Goal: Task Accomplishment & Management: Complete application form

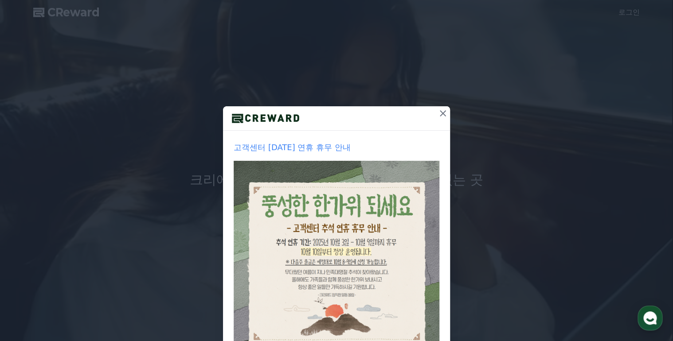
click at [440, 115] on icon at bounding box center [442, 113] width 11 height 11
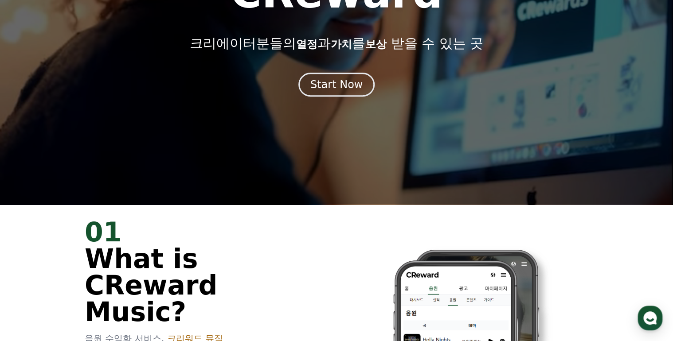
scroll to position [142, 0]
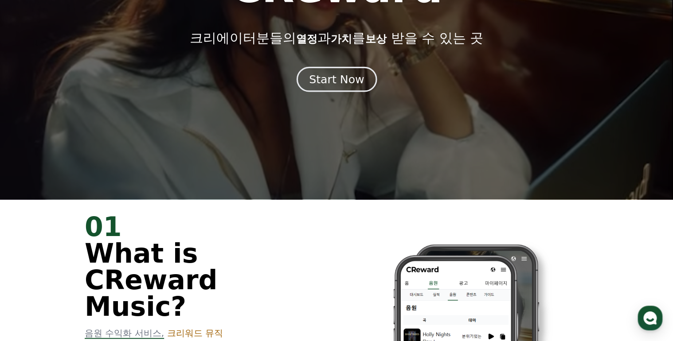
click at [336, 83] on div "Start Now" at bounding box center [336, 79] width 55 height 15
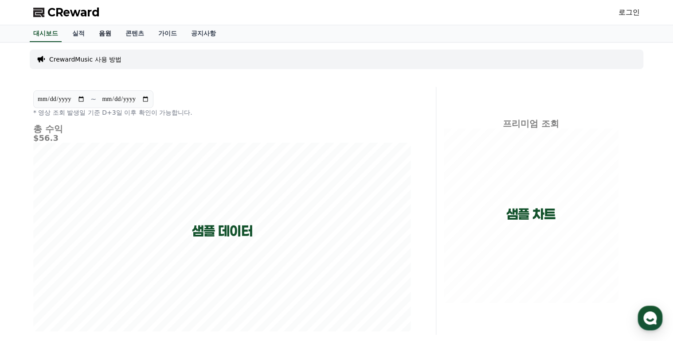
click at [105, 34] on link "음원" at bounding box center [105, 33] width 27 height 17
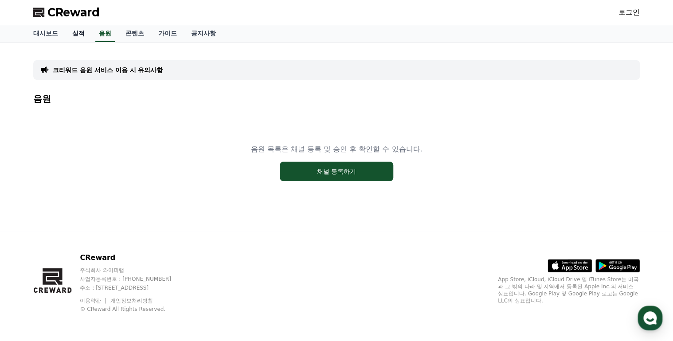
click at [81, 31] on link "실적" at bounding box center [78, 33] width 27 height 17
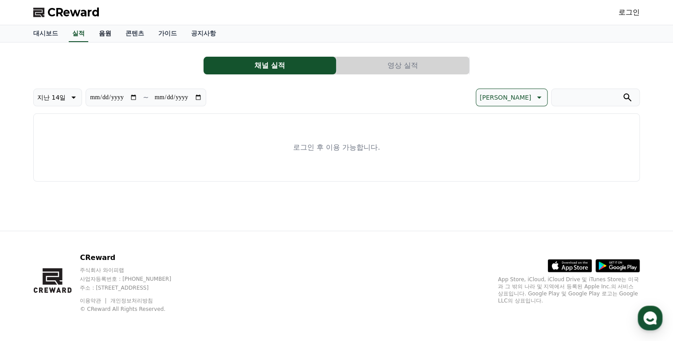
click at [100, 30] on link "음원" at bounding box center [105, 33] width 27 height 17
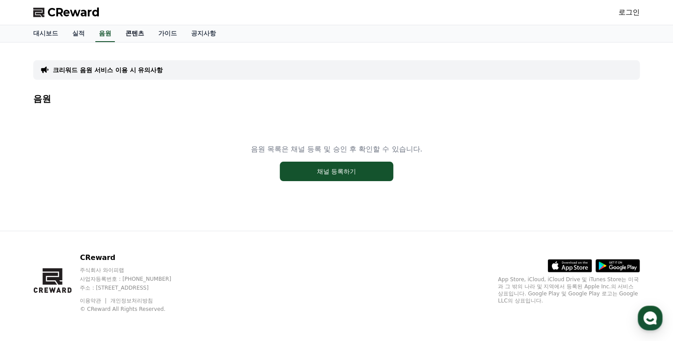
click at [140, 36] on link "콘텐츠" at bounding box center [134, 33] width 33 height 17
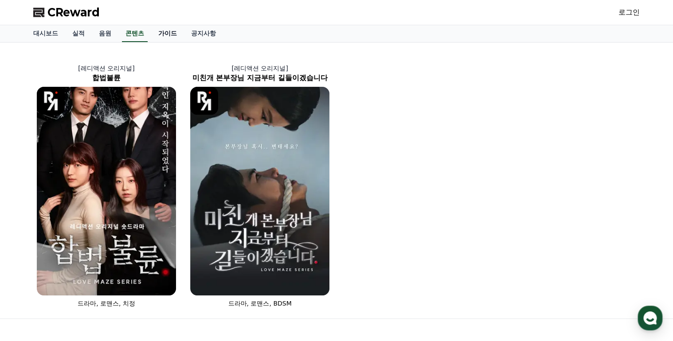
click at [164, 35] on link "가이드" at bounding box center [167, 33] width 33 height 17
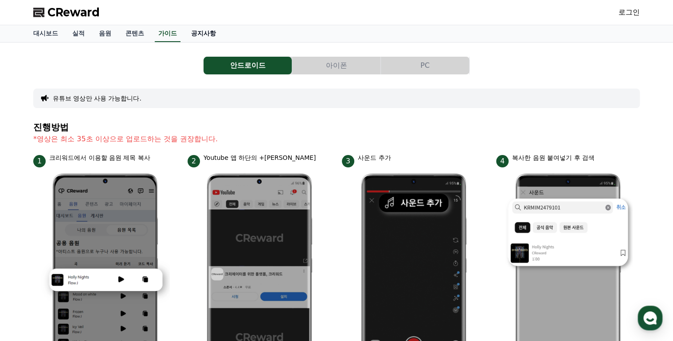
click at [197, 34] on link "공지사항" at bounding box center [203, 33] width 39 height 17
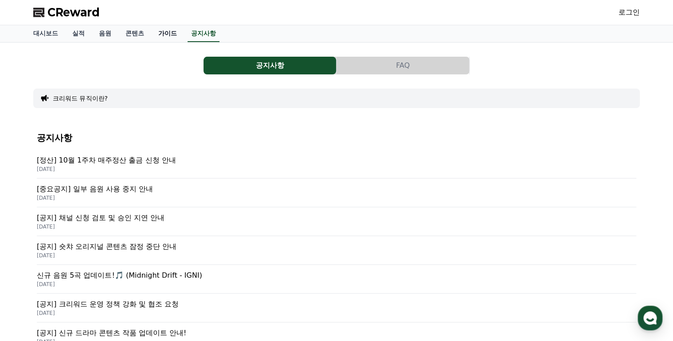
click at [168, 34] on link "가이드" at bounding box center [167, 33] width 33 height 17
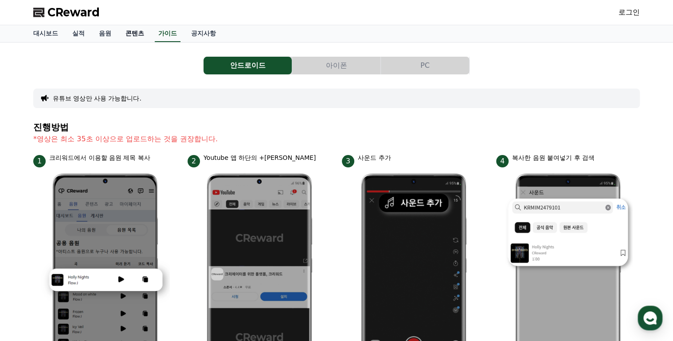
click at [135, 34] on link "콘텐츠" at bounding box center [134, 33] width 33 height 17
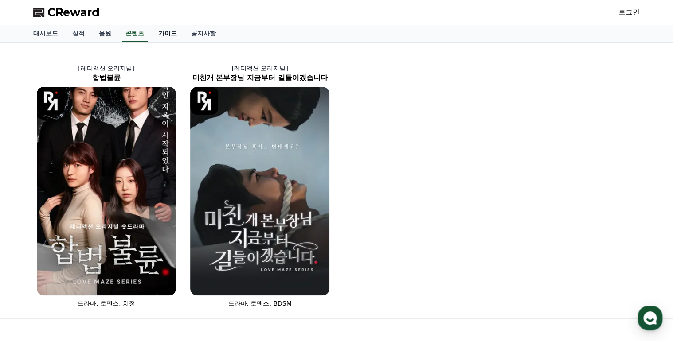
click at [172, 35] on link "가이드" at bounding box center [167, 33] width 33 height 17
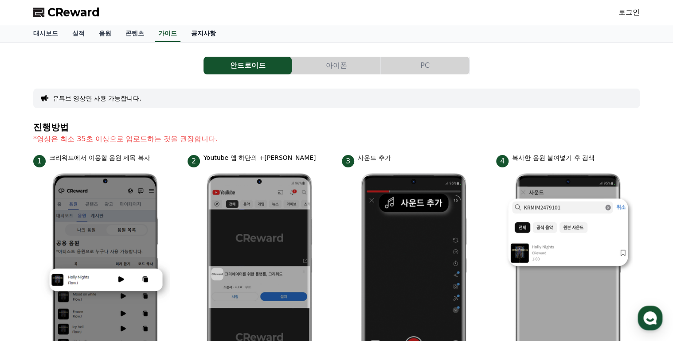
click at [203, 34] on link "공지사항" at bounding box center [203, 33] width 39 height 17
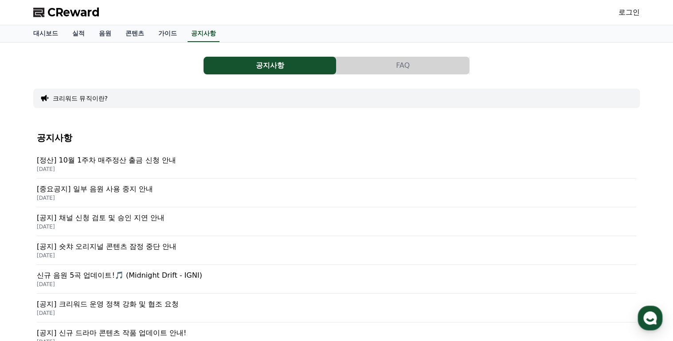
click at [184, 34] on div "대시보드 실적 음원 콘텐츠 가이드 공지사항" at bounding box center [336, 33] width 620 height 17
click at [152, 34] on link "가이드" at bounding box center [167, 33] width 33 height 17
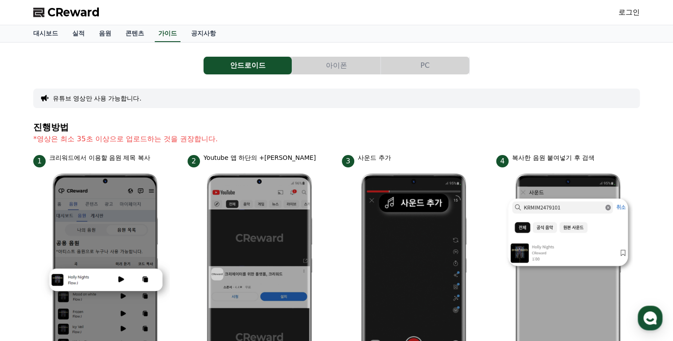
click at [162, 100] on div "유튜브 영상만 사용 가능합니다." at bounding box center [336, 98] width 606 height 19
click at [128, 33] on link "콘텐츠" at bounding box center [134, 33] width 33 height 17
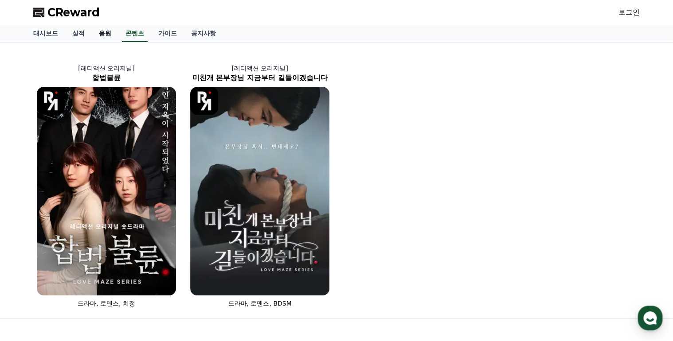
click at [105, 33] on link "음원" at bounding box center [105, 33] width 27 height 17
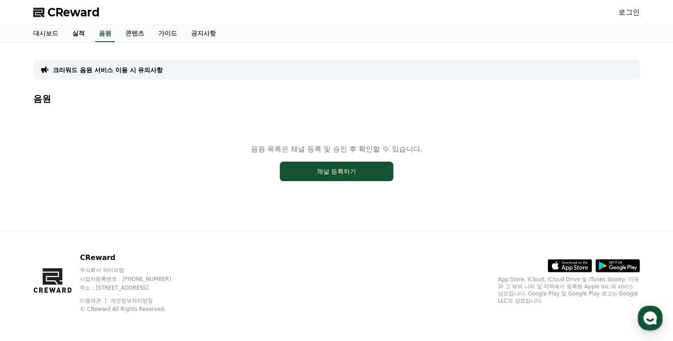
click at [79, 33] on link "실적" at bounding box center [78, 33] width 27 height 17
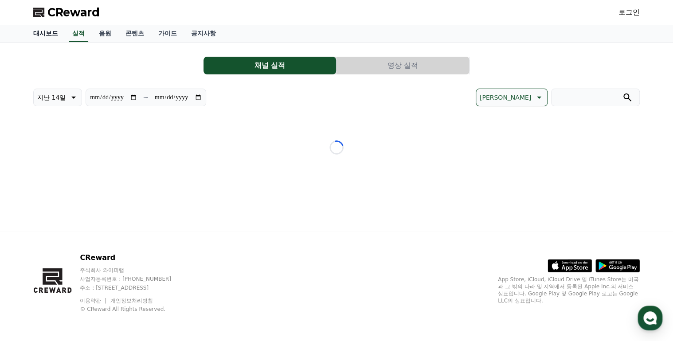
click at [53, 32] on link "대시보드" at bounding box center [45, 33] width 39 height 17
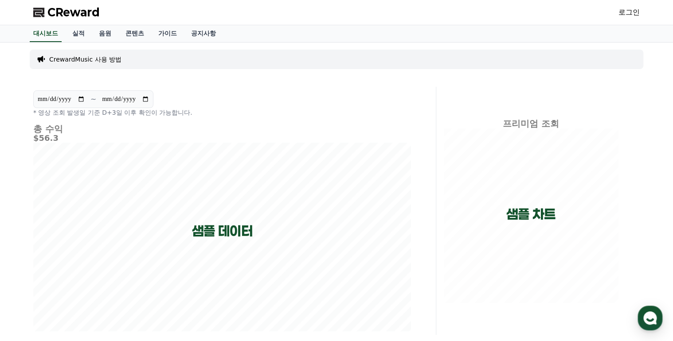
click at [622, 14] on link "로그인" at bounding box center [628, 12] width 21 height 11
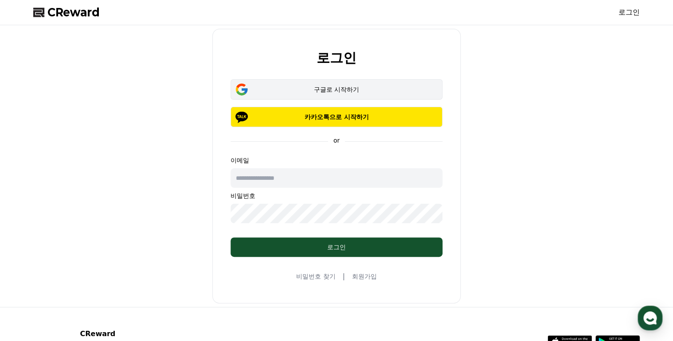
click at [327, 88] on div "구글로 시작하기" at bounding box center [336, 89] width 186 height 9
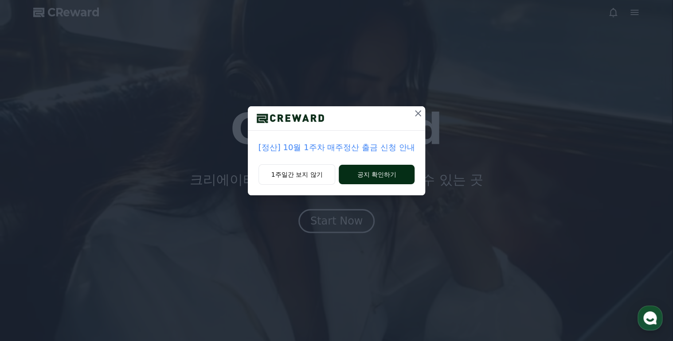
click at [358, 173] on button "공지 확인하기" at bounding box center [377, 174] width 76 height 19
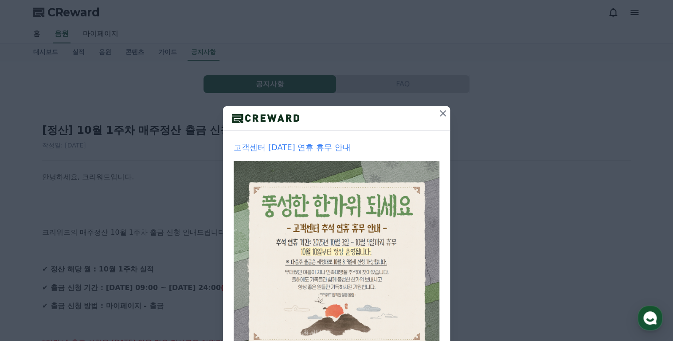
drag, startPoint x: 441, startPoint y: 114, endPoint x: 406, endPoint y: 113, distance: 34.6
click at [441, 113] on icon at bounding box center [443, 113] width 6 height 6
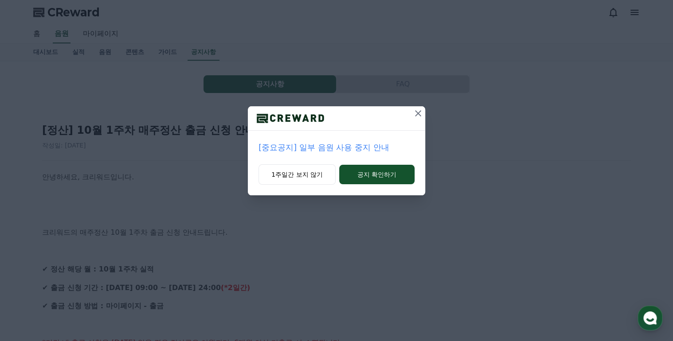
click at [418, 116] on icon at bounding box center [418, 113] width 11 height 11
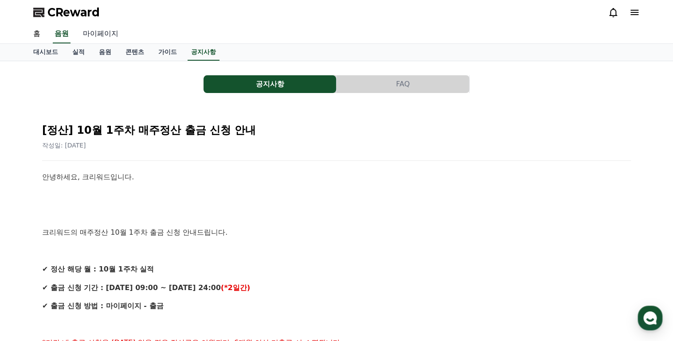
click at [107, 34] on link "마이페이지" at bounding box center [101, 34] width 50 height 19
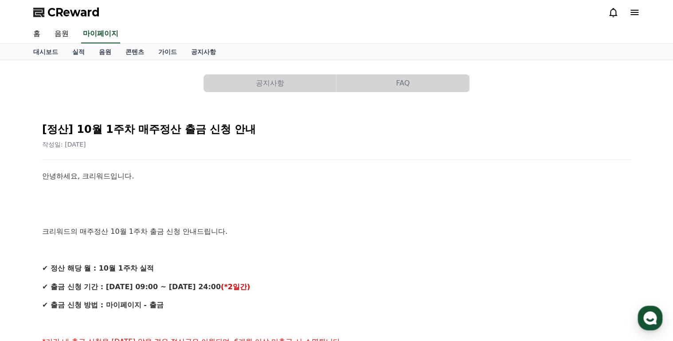
select select "**********"
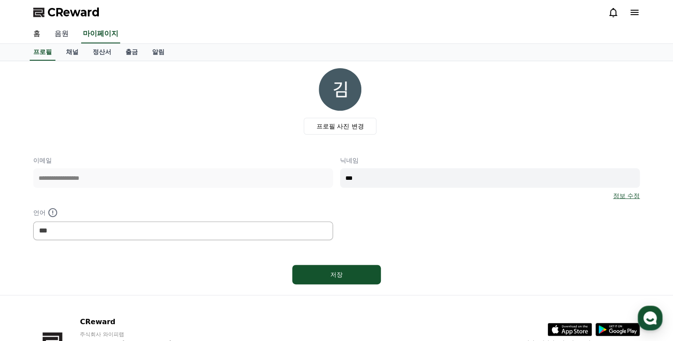
click at [63, 35] on link "음원" at bounding box center [61, 34] width 28 height 19
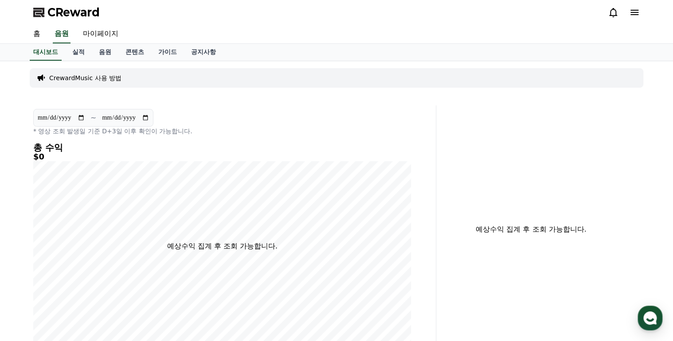
click at [633, 14] on icon at bounding box center [634, 12] width 8 height 5
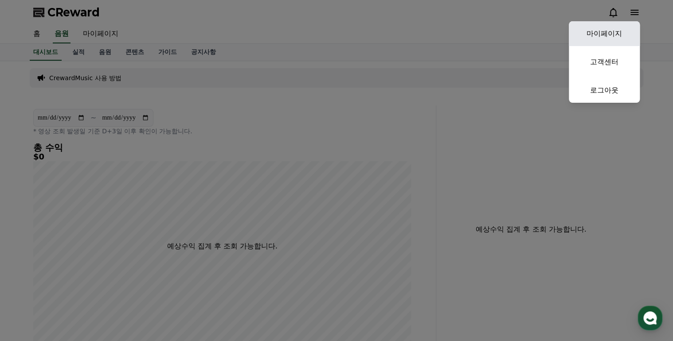
click at [610, 39] on link "마이페이지" at bounding box center [604, 33] width 71 height 25
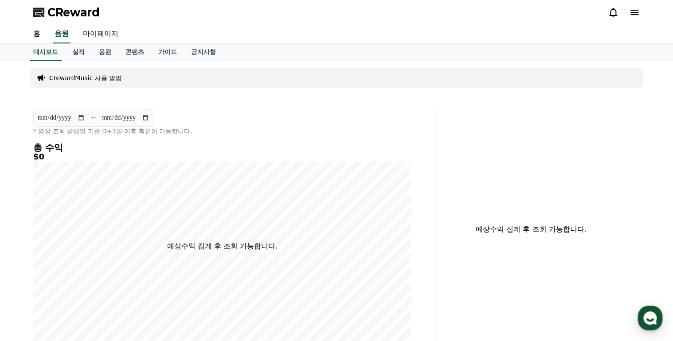
select select "**********"
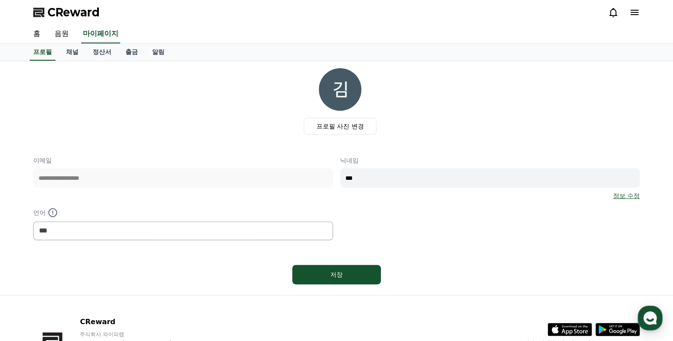
click at [337, 106] on img at bounding box center [340, 89] width 43 height 43
click at [343, 122] on label "프로필 사진 변경" at bounding box center [340, 126] width 73 height 17
click at [0, 0] on input "프로필 사진 변경" at bounding box center [0, 0] width 0 height 0
click at [215, 112] on div "프로필 사진 변경" at bounding box center [339, 101] width 599 height 66
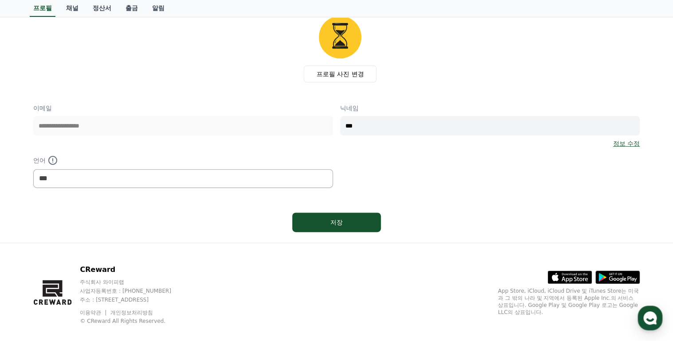
scroll to position [63, 0]
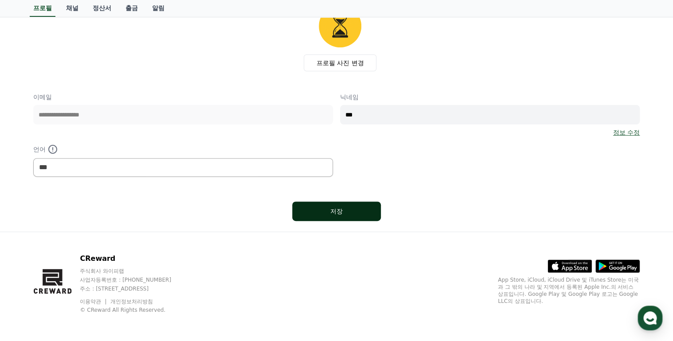
click at [350, 209] on div "저장" at bounding box center [336, 211] width 53 height 9
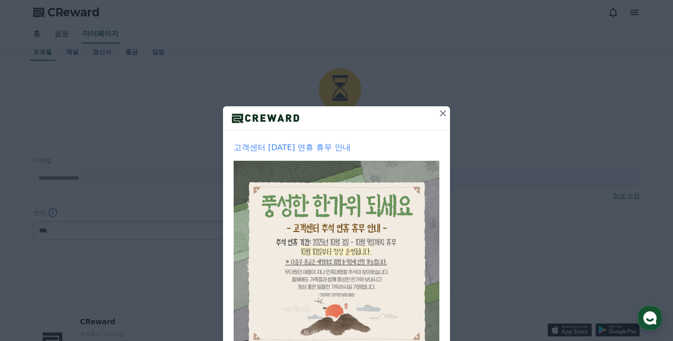
select select "**********"
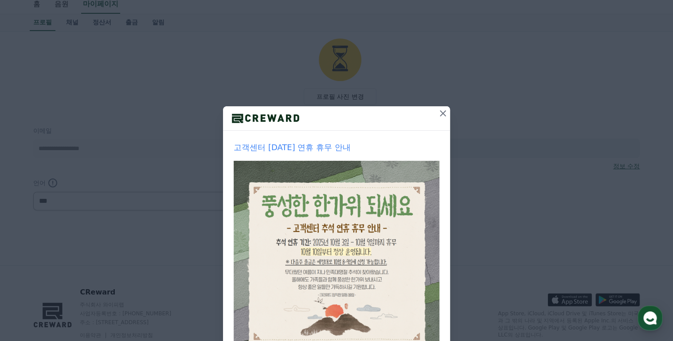
click at [437, 112] on icon at bounding box center [442, 113] width 11 height 11
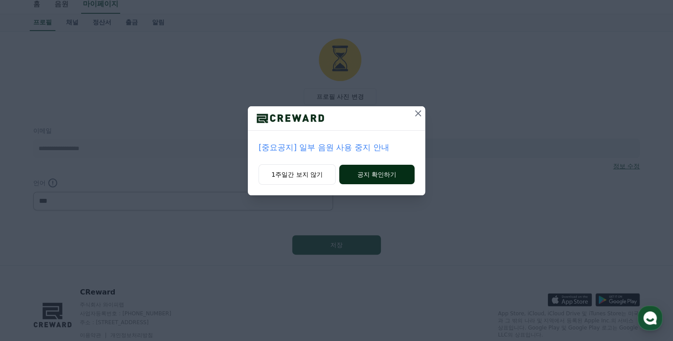
click at [373, 174] on button "공지 확인하기" at bounding box center [376, 174] width 75 height 19
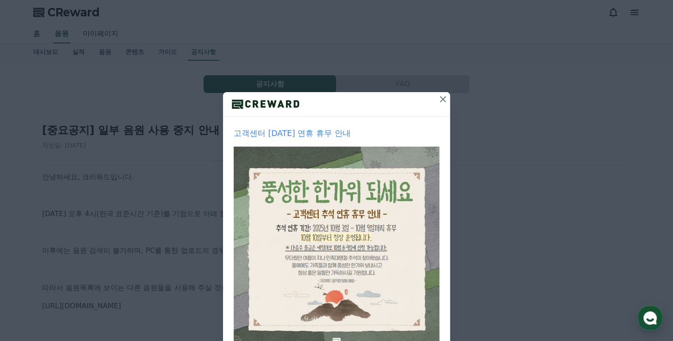
scroll to position [81, 0]
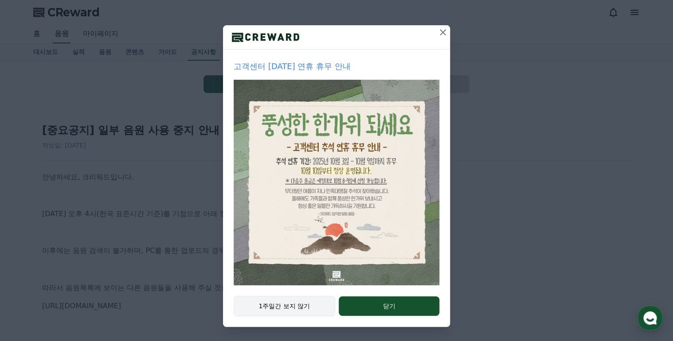
click at [297, 304] on button "1주일간 보지 않기" at bounding box center [284, 306] width 101 height 20
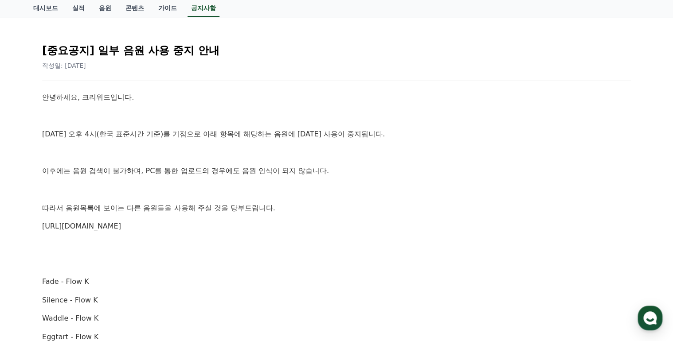
scroll to position [0, 0]
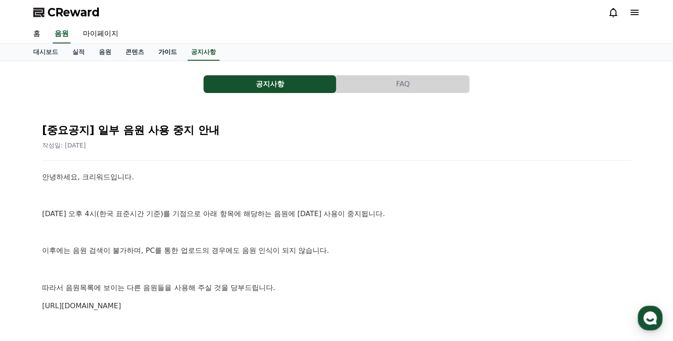
click at [159, 50] on link "가이드" at bounding box center [167, 52] width 33 height 17
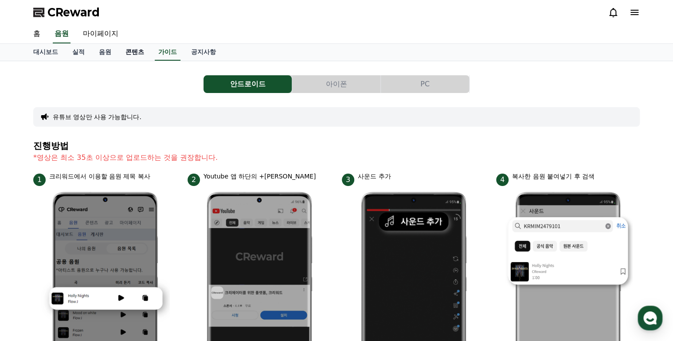
click at [132, 51] on link "콘텐츠" at bounding box center [134, 52] width 33 height 17
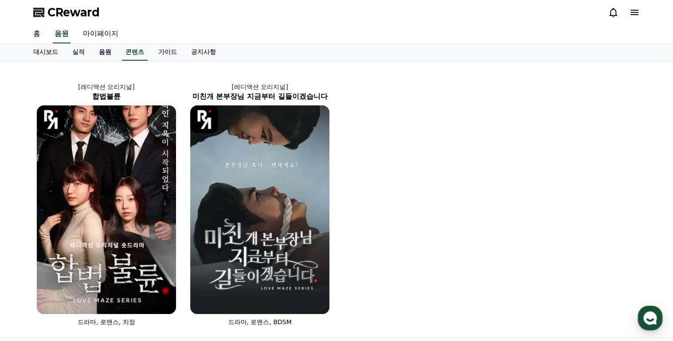
click at [106, 51] on link "음원" at bounding box center [105, 52] width 27 height 17
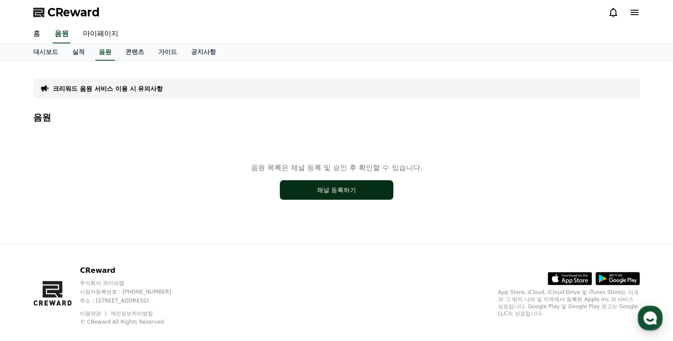
click at [347, 190] on button "채널 등록하기" at bounding box center [336, 189] width 113 height 19
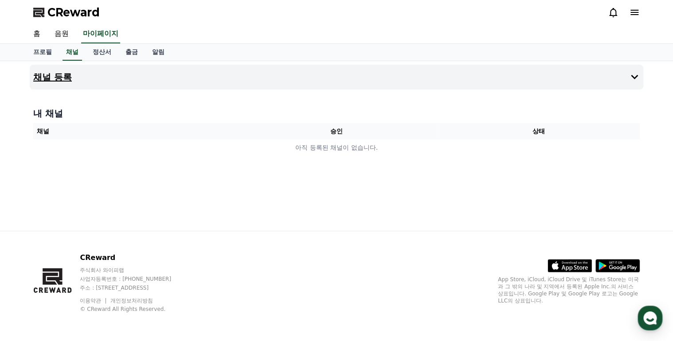
click at [571, 80] on button "채널 등록" at bounding box center [336, 77] width 613 height 25
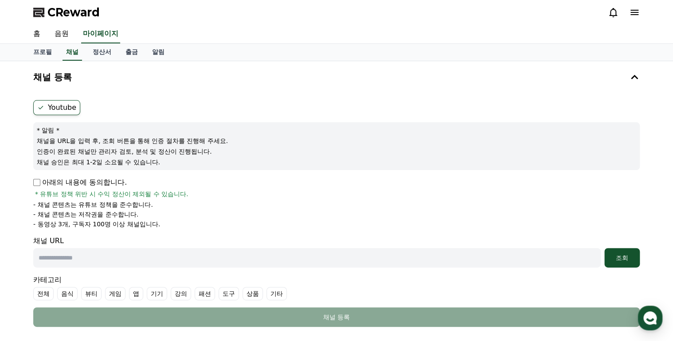
click at [307, 165] on p "채널 승인은 최대 1-2일 소요될 수 있습니다." at bounding box center [336, 162] width 599 height 9
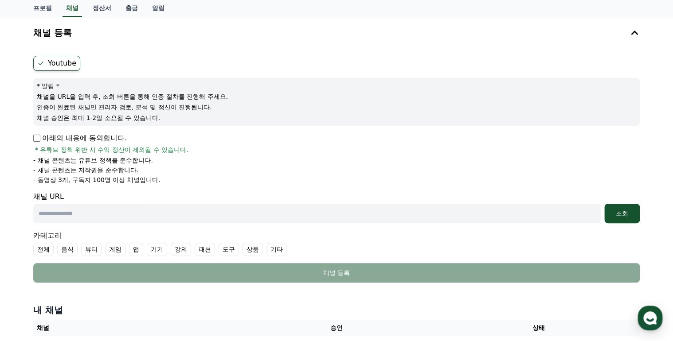
scroll to position [47, 0]
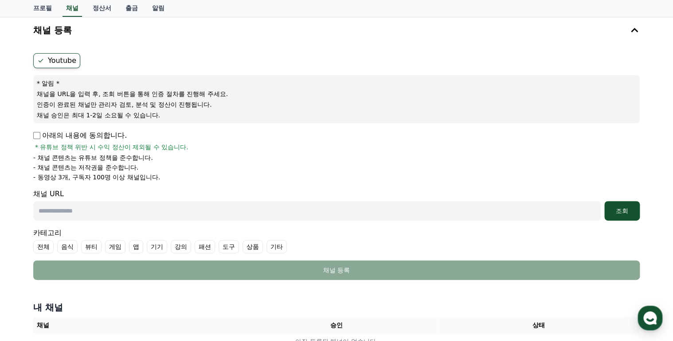
click at [131, 213] on input "text" at bounding box center [316, 210] width 567 height 19
paste input "**********"
type input "**********"
click at [292, 230] on div "카테고리 전체 음식 뷰티 게임 앱 기기 강의 패션 도구 상품 기타" at bounding box center [336, 241] width 606 height 26
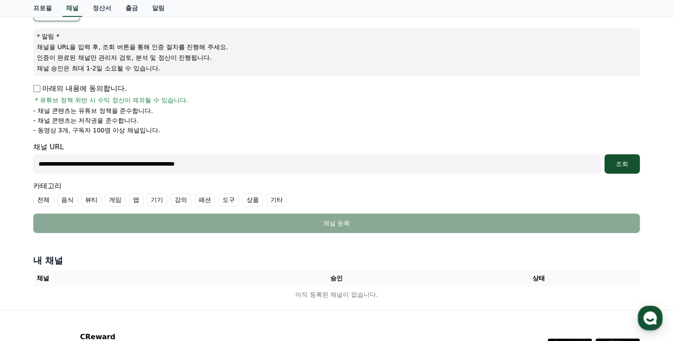
scroll to position [94, 0]
click at [277, 198] on label "기타" at bounding box center [276, 199] width 20 height 13
click at [364, 190] on div "카테고리 전체 음식 뷰티 게임 앱 기기 강의 패션 도구 상품 기타" at bounding box center [336, 193] width 606 height 26
click at [620, 165] on div "조회" at bounding box center [622, 163] width 28 height 9
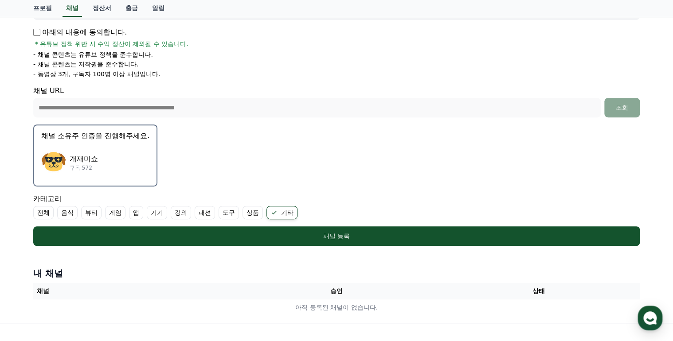
scroll to position [189, 0]
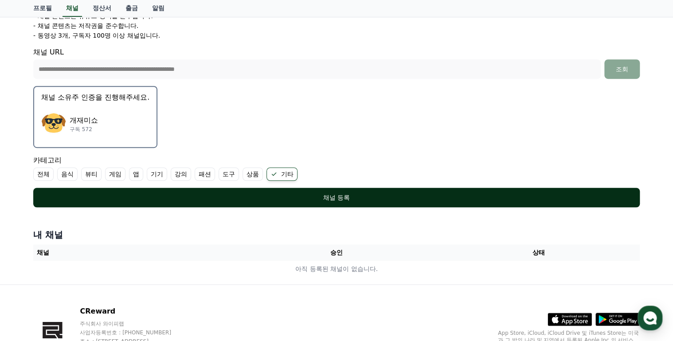
click at [335, 197] on div "채널 등록" at bounding box center [336, 197] width 571 height 9
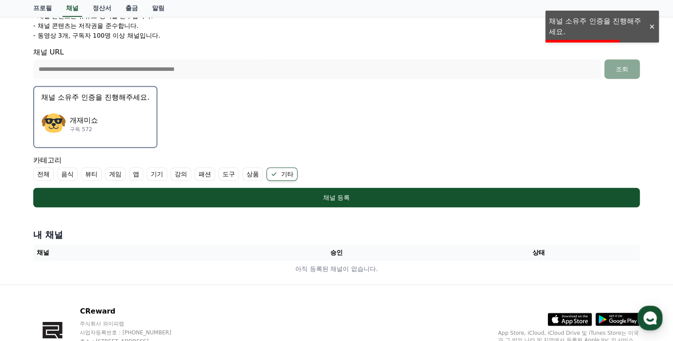
drag, startPoint x: 567, startPoint y: 25, endPoint x: 558, endPoint y: 33, distance: 12.2
click at [566, 25] on li "- 채널 콘텐츠는 저작권을 준수합니다." at bounding box center [336, 25] width 606 height 9
click at [557, 35] on li "- 동영상 3개, 구독자 100명 이상 채널입니다." at bounding box center [336, 35] width 606 height 9
click at [85, 113] on div "개재미쇼 구독 572" at bounding box center [95, 123] width 108 height 35
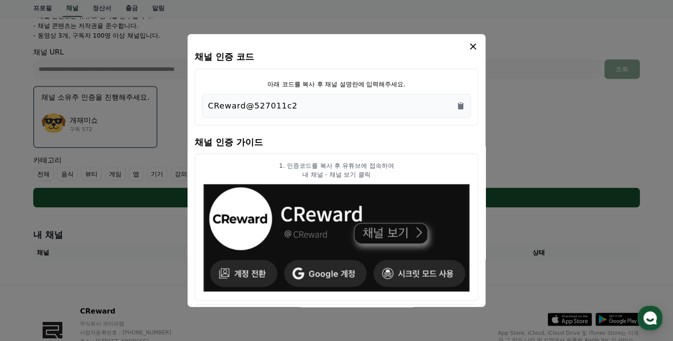
click at [324, 104] on div "CReward@527011c2" at bounding box center [336, 106] width 257 height 12
click at [460, 103] on icon "Copy to clipboard" at bounding box center [460, 105] width 9 height 9
click at [383, 165] on p "1. 인증코드를 복사 후 유튜브에 접속하여" at bounding box center [336, 165] width 269 height 9
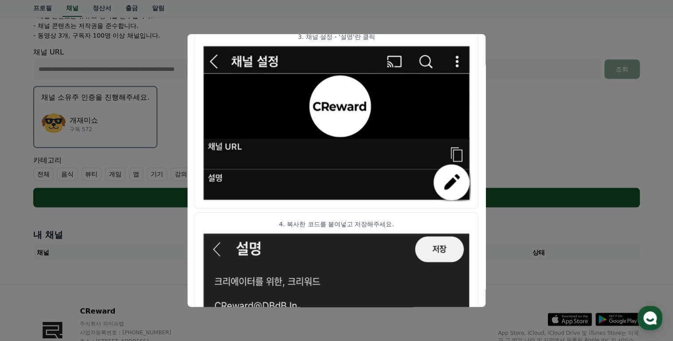
scroll to position [491, 0]
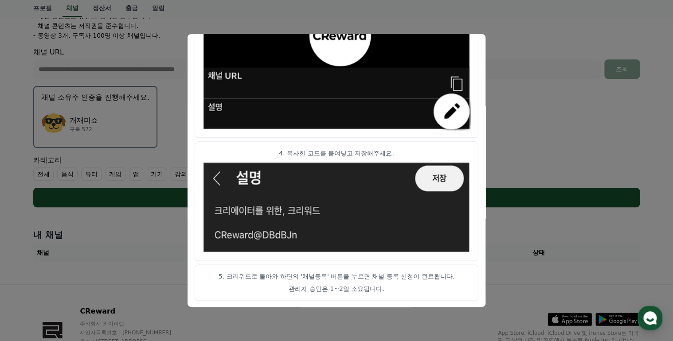
click at [506, 126] on button "close modal" at bounding box center [336, 170] width 673 height 341
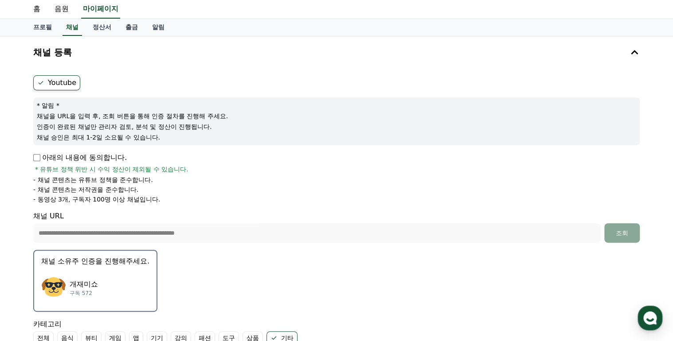
scroll to position [0, 0]
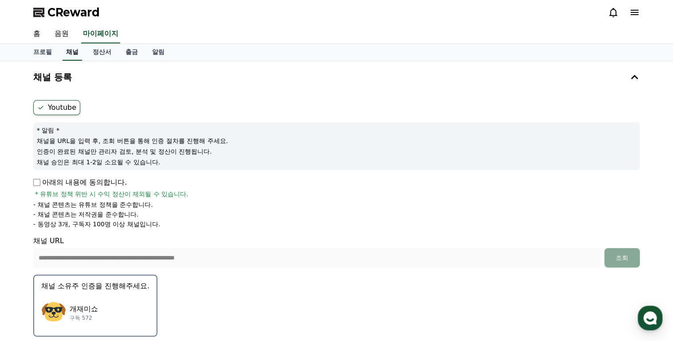
click at [72, 53] on link "채널" at bounding box center [71, 52] width 19 height 17
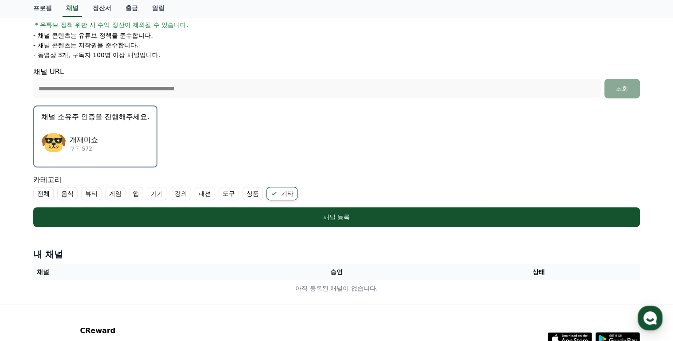
scroll to position [241, 0]
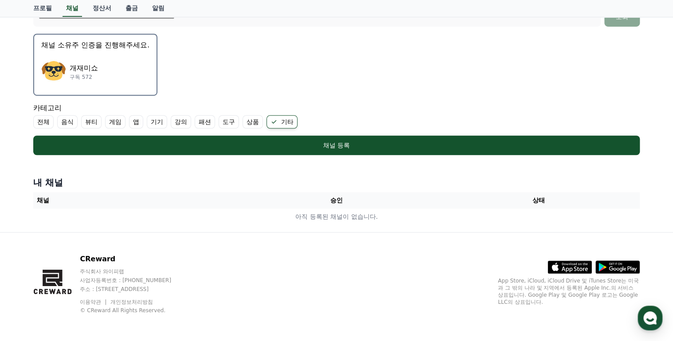
click at [198, 120] on label "패션" at bounding box center [205, 121] width 20 height 13
click at [209, 121] on label "패션" at bounding box center [210, 121] width 31 height 13
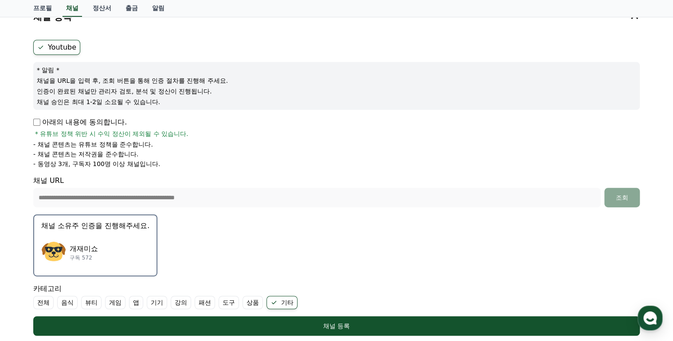
scroll to position [52, 0]
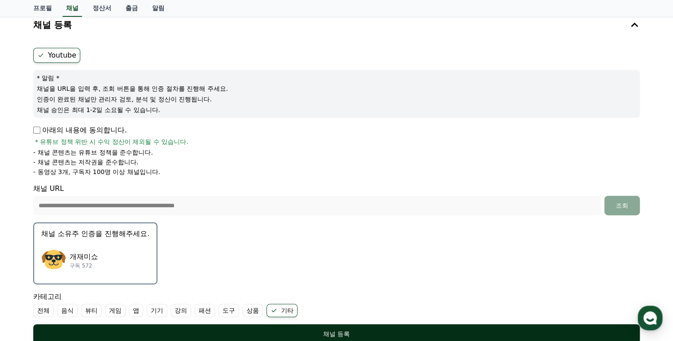
click at [346, 331] on div "채널 등록" at bounding box center [336, 334] width 571 height 9
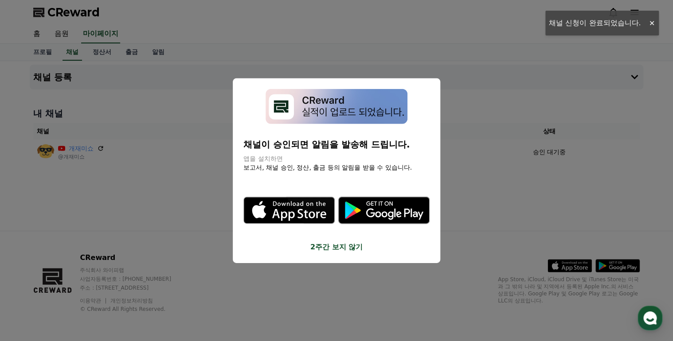
click at [344, 58] on button "close modal" at bounding box center [336, 170] width 673 height 341
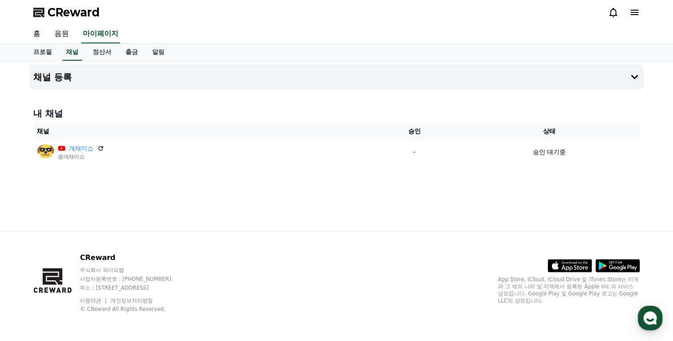
click at [173, 119] on h4 "내 채널" at bounding box center [336, 113] width 606 height 12
click at [183, 76] on button "채널 등록" at bounding box center [336, 77] width 613 height 25
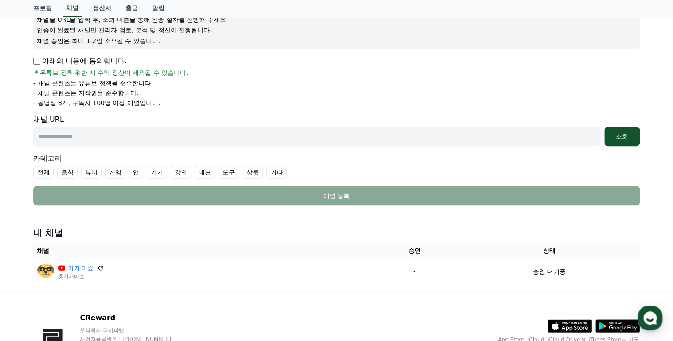
scroll to position [142, 0]
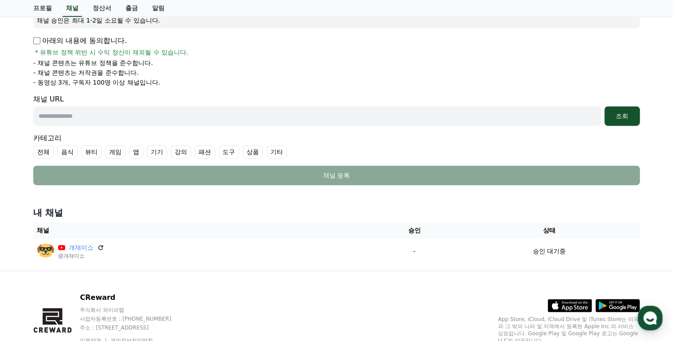
click at [115, 113] on input "text" at bounding box center [316, 115] width 567 height 19
paste input "**********"
type input "**********"
click at [620, 115] on div "조회" at bounding box center [622, 116] width 28 height 9
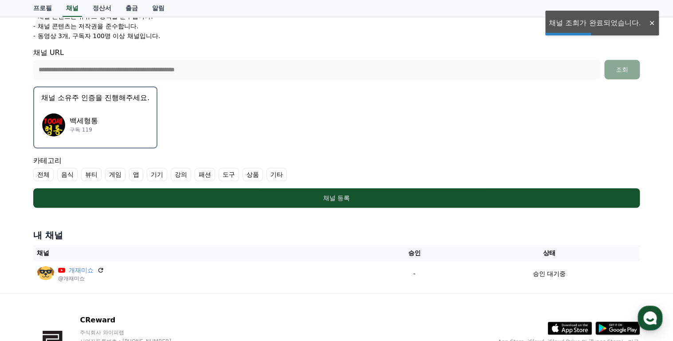
scroll to position [189, 0]
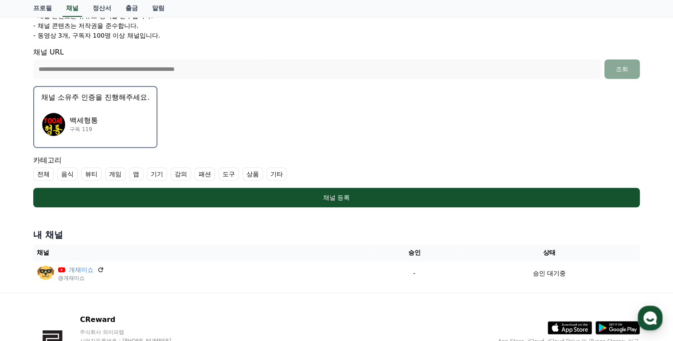
click at [274, 174] on label "기타" at bounding box center [276, 174] width 20 height 13
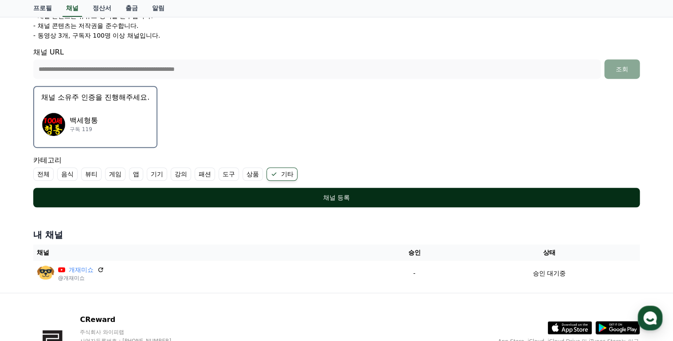
click at [339, 194] on div "채널 등록" at bounding box center [336, 197] width 571 height 9
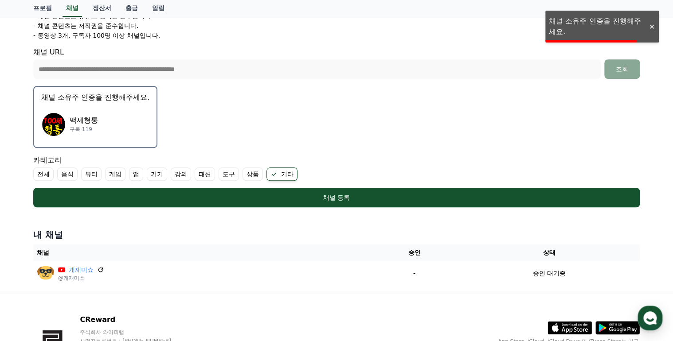
click at [565, 29] on ul "- 채널 콘텐츠는 유튜브 정책을 준수합니다. - 채널 콘텐츠는 저작권을 준수합니다. - 동영상 3개, 구독자 100명 이상 채널입니다." at bounding box center [336, 26] width 606 height 28
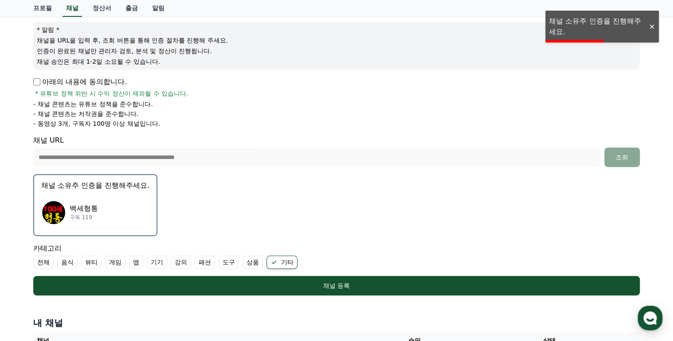
scroll to position [94, 0]
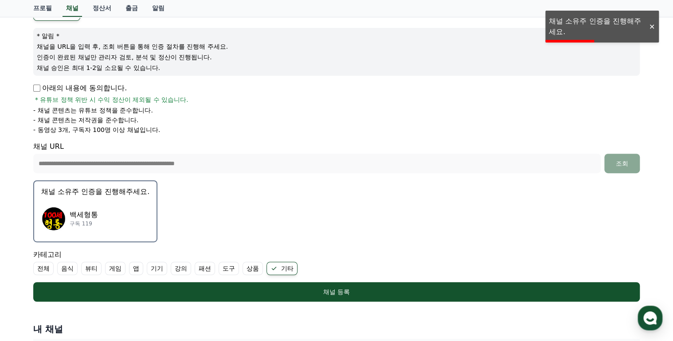
click at [85, 196] on button "채널 소유주 인증을 진행해주세요. 백세형통 구독 119" at bounding box center [95, 211] width 124 height 62
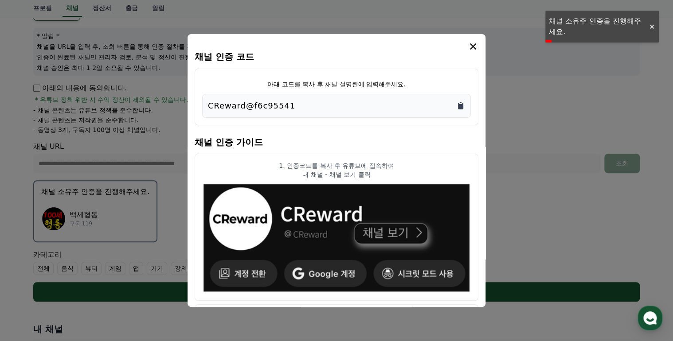
click at [461, 103] on icon "Copy to clipboard" at bounding box center [460, 105] width 9 height 9
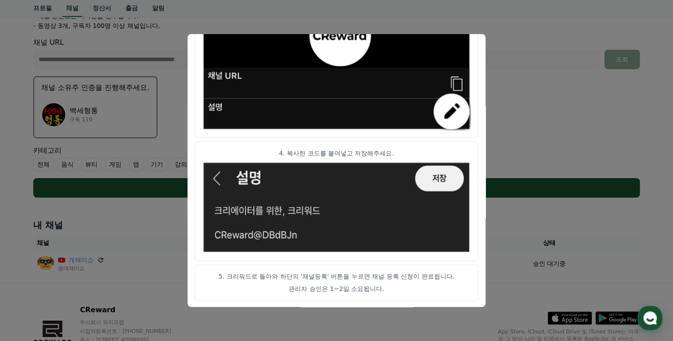
scroll to position [250, 0]
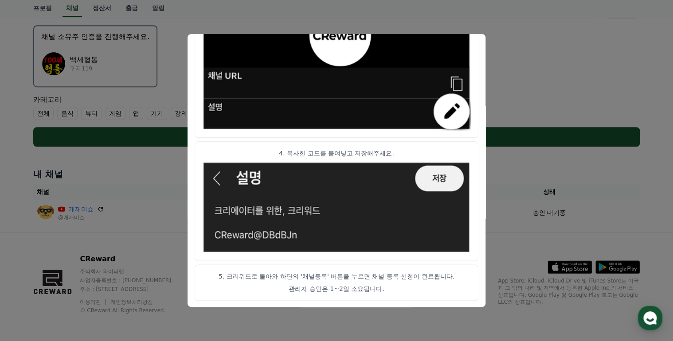
click at [456, 184] on img "modal" at bounding box center [336, 207] width 269 height 93
click at [511, 151] on button "close modal" at bounding box center [336, 170] width 673 height 341
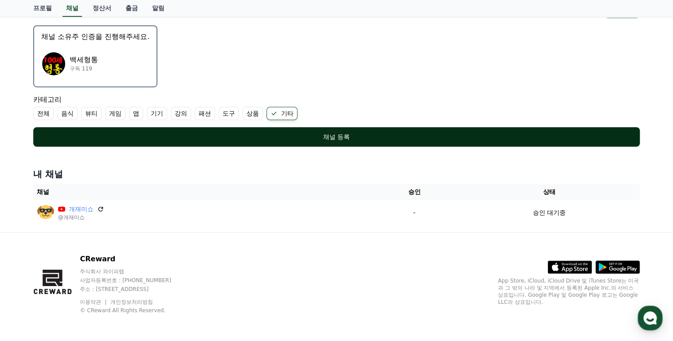
click at [327, 135] on div "채널 등록" at bounding box center [336, 137] width 571 height 9
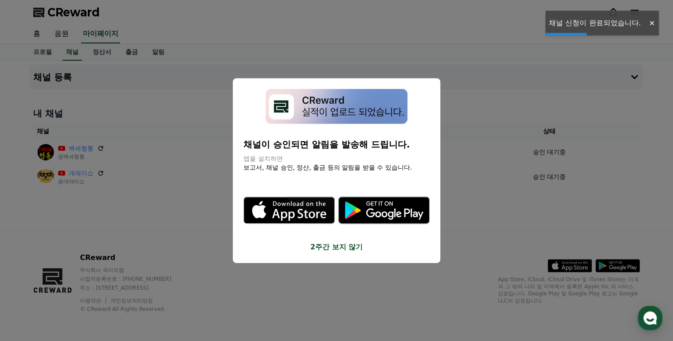
click at [340, 48] on button "close modal" at bounding box center [336, 170] width 673 height 341
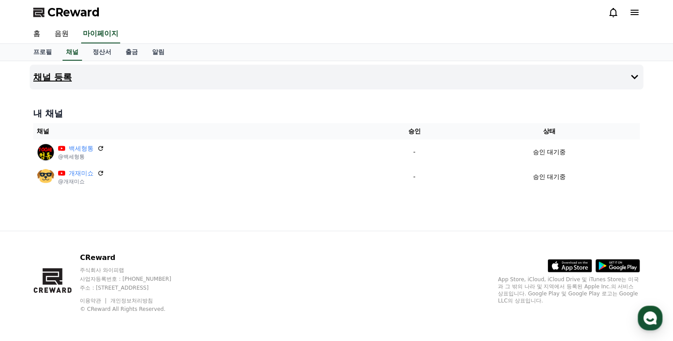
click at [51, 73] on h4 "채널 등록" at bounding box center [52, 77] width 39 height 10
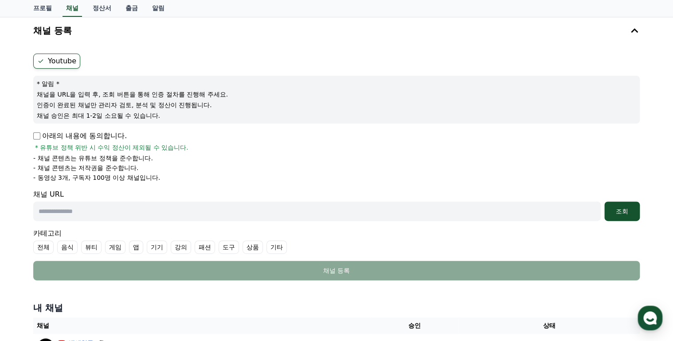
scroll to position [47, 0]
click at [482, 214] on input "text" at bounding box center [316, 210] width 567 height 19
paste input "**********"
type input "**********"
click at [616, 212] on div "조회" at bounding box center [622, 211] width 28 height 9
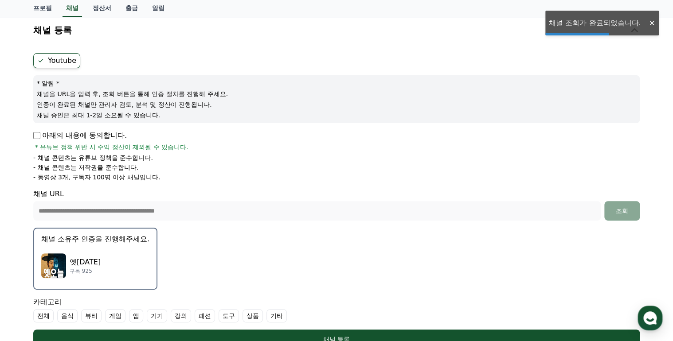
click at [86, 257] on p "옛[DATE]" at bounding box center [85, 262] width 31 height 11
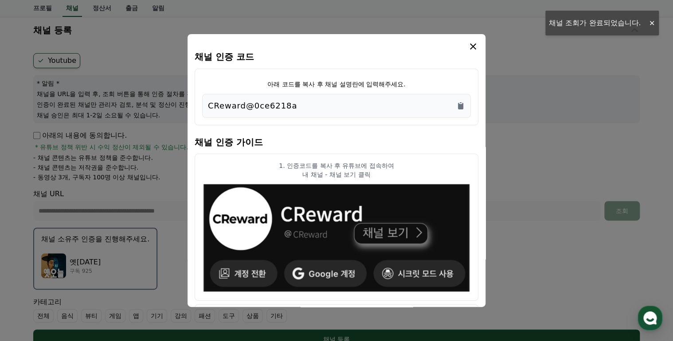
click at [524, 138] on button "close modal" at bounding box center [336, 170] width 673 height 341
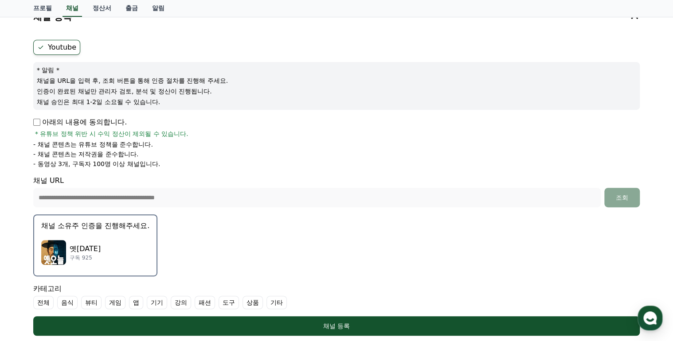
scroll to position [142, 0]
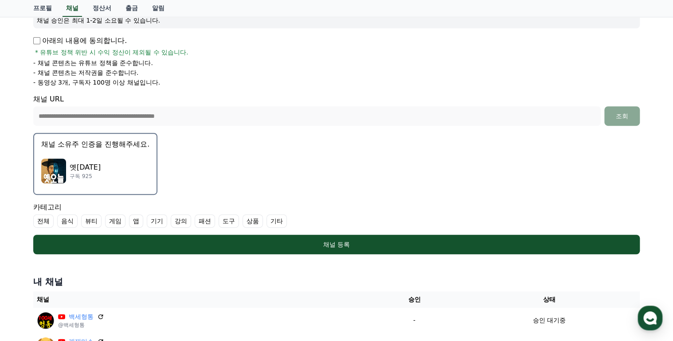
click at [101, 165] on div "옛오늘 구독 925" at bounding box center [95, 170] width 108 height 35
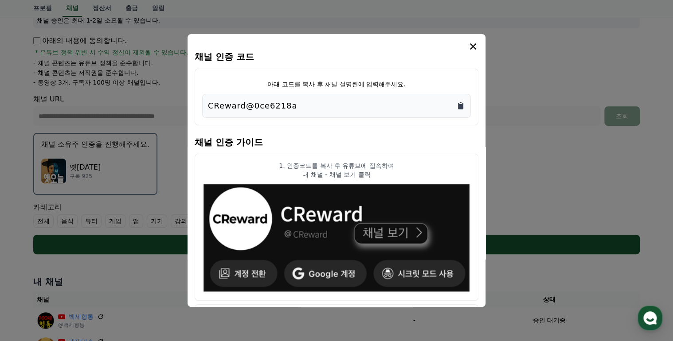
click at [459, 106] on icon "Copy to clipboard" at bounding box center [460, 106] width 5 height 7
click at [472, 43] on icon "modal" at bounding box center [473, 46] width 11 height 11
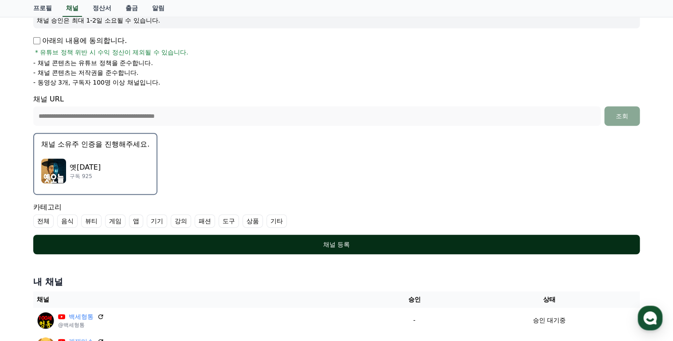
click at [335, 240] on div "채널 등록" at bounding box center [336, 244] width 571 height 9
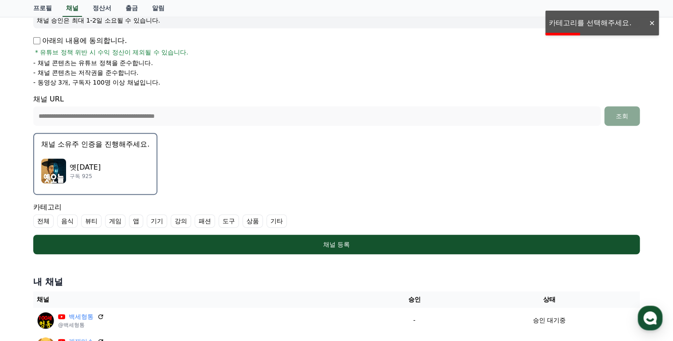
click at [49, 222] on label "전체" at bounding box center [43, 220] width 20 height 13
click at [51, 220] on label "전체" at bounding box center [48, 220] width 31 height 13
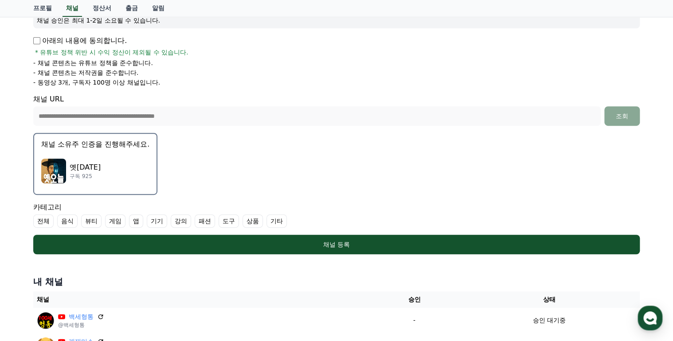
click at [272, 218] on label "기타" at bounding box center [276, 220] width 20 height 13
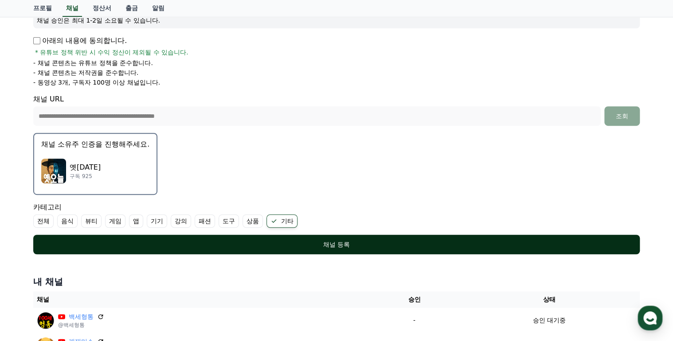
click at [328, 246] on div "채널 등록" at bounding box center [336, 244] width 571 height 9
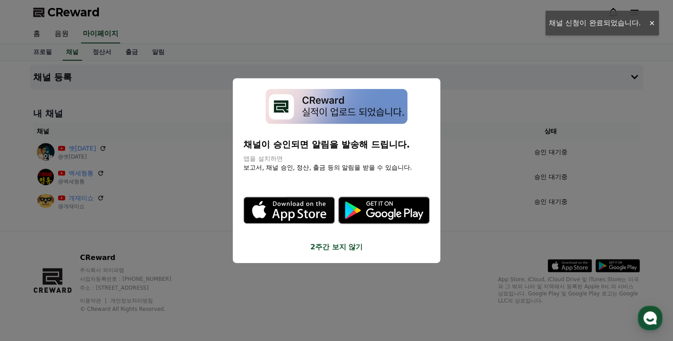
click at [498, 61] on button "close modal" at bounding box center [336, 170] width 673 height 341
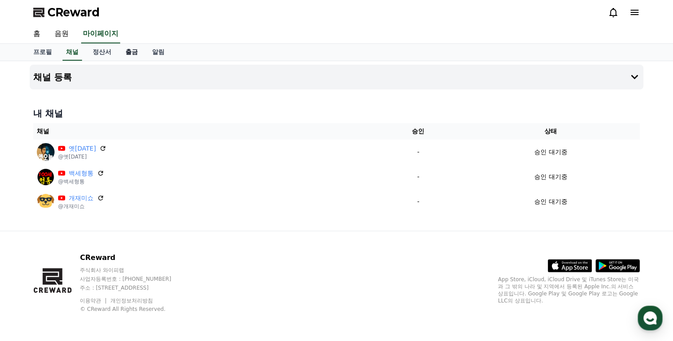
click at [132, 48] on link "출금" at bounding box center [131, 52] width 27 height 17
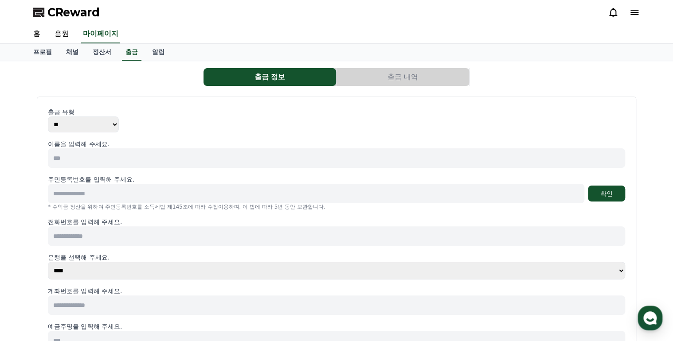
click at [104, 128] on select "** ***" at bounding box center [83, 125] width 71 height 16
drag, startPoint x: 105, startPoint y: 128, endPoint x: 110, endPoint y: 134, distance: 8.5
click at [105, 128] on select "** ***" at bounding box center [83, 125] width 71 height 16
click at [115, 160] on input at bounding box center [336, 157] width 577 height 19
type input "***"
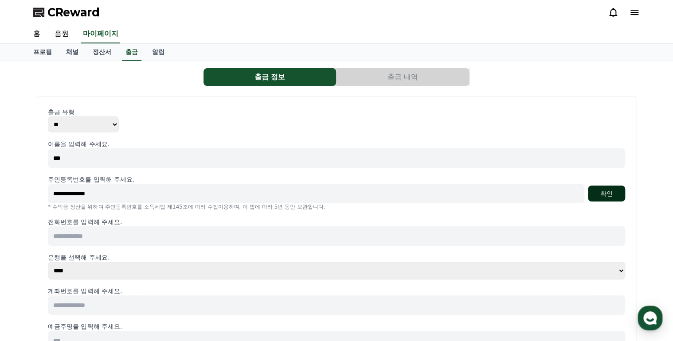
type input "**********"
click at [604, 196] on button "확인" at bounding box center [606, 194] width 37 height 16
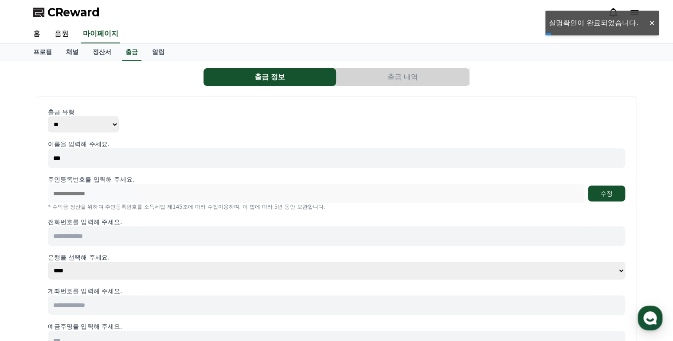
click at [103, 240] on input at bounding box center [336, 235] width 577 height 19
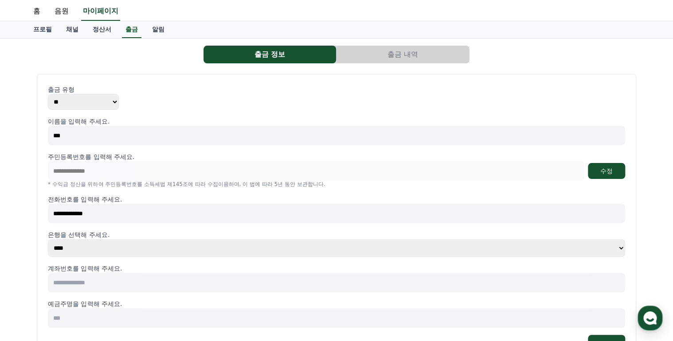
scroll to position [142, 0]
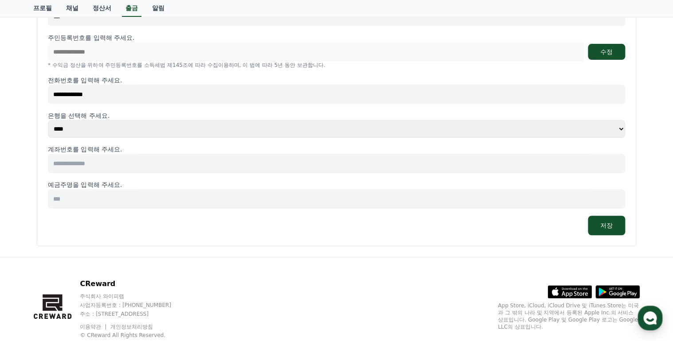
type input "**********"
click at [94, 129] on select "**** **** **** **** **** **** **** ** ** ** ** **** *** **** **** *****" at bounding box center [336, 129] width 577 height 18
select select "********"
click at [48, 120] on select "**** **** **** **** **** **** **** ** ** ** ** **** *** **** **** *****" at bounding box center [336, 129] width 577 height 18
click at [105, 158] on input at bounding box center [336, 163] width 577 height 19
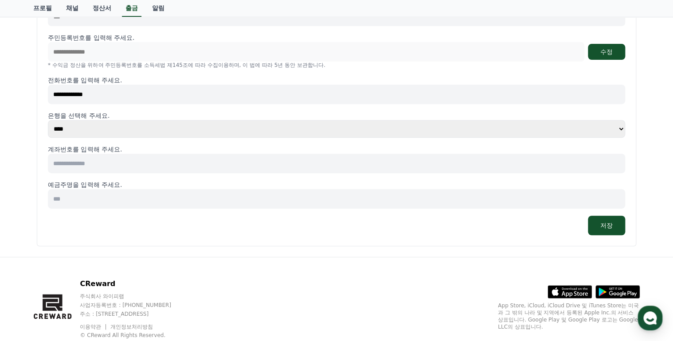
click at [82, 158] on input at bounding box center [336, 163] width 577 height 19
type input "**********"
click at [84, 201] on input at bounding box center [336, 198] width 577 height 19
type input "***"
click at [612, 224] on button "저장" at bounding box center [606, 225] width 37 height 19
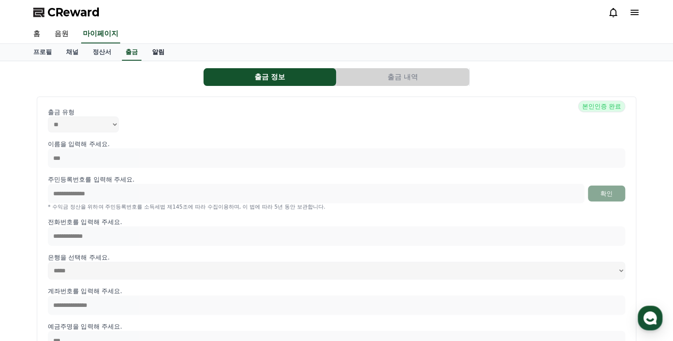
click at [154, 51] on link "알림" at bounding box center [158, 52] width 27 height 17
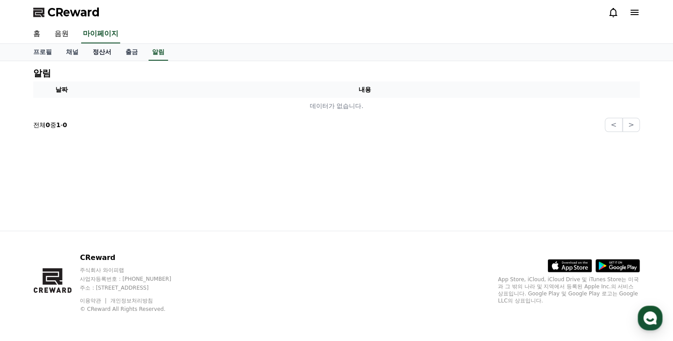
click at [103, 52] on link "정산서" at bounding box center [102, 52] width 33 height 17
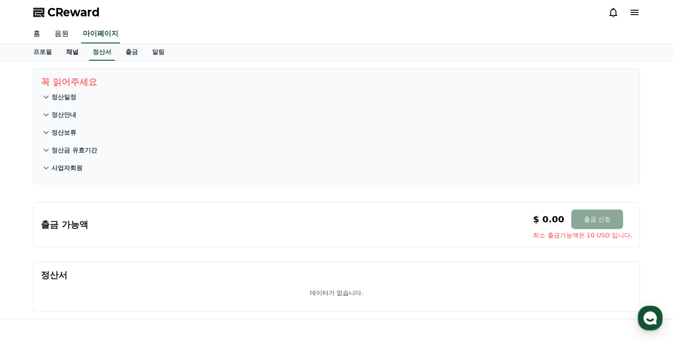
click at [74, 54] on link "채널" at bounding box center [72, 52] width 27 height 17
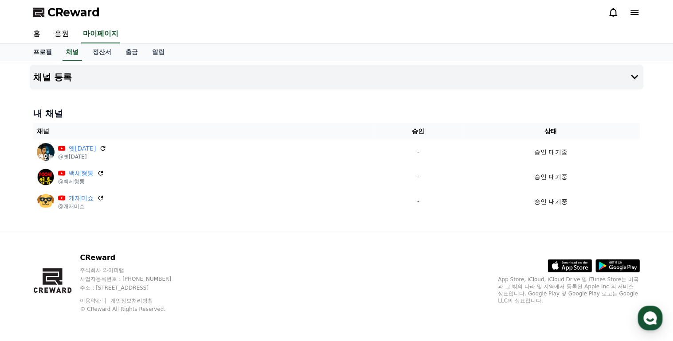
click at [47, 52] on link "프로필" at bounding box center [42, 52] width 33 height 17
select select "**********"
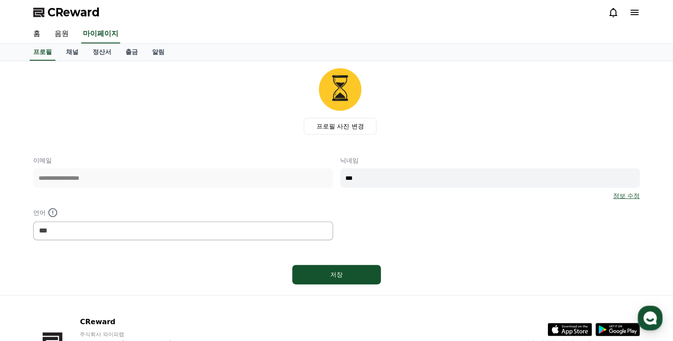
click at [425, 227] on div "**********" at bounding box center [336, 198] width 606 height 84
click at [636, 14] on icon at bounding box center [634, 12] width 8 height 5
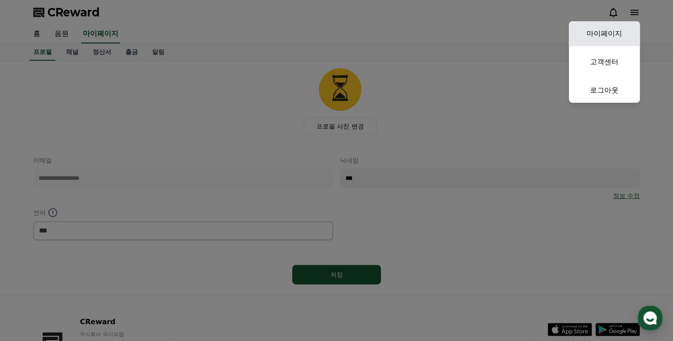
click at [612, 35] on link "마이페이지" at bounding box center [604, 33] width 71 height 25
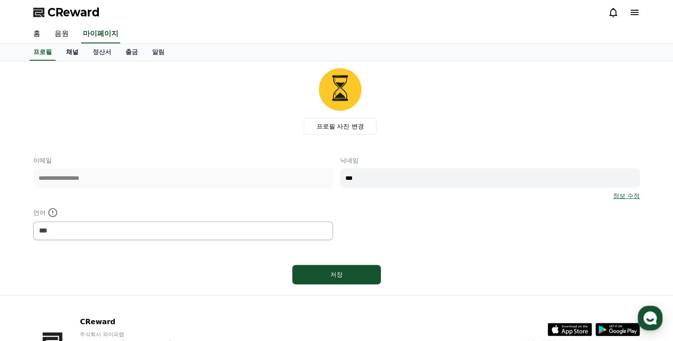
click at [76, 51] on link "채널" at bounding box center [72, 52] width 27 height 17
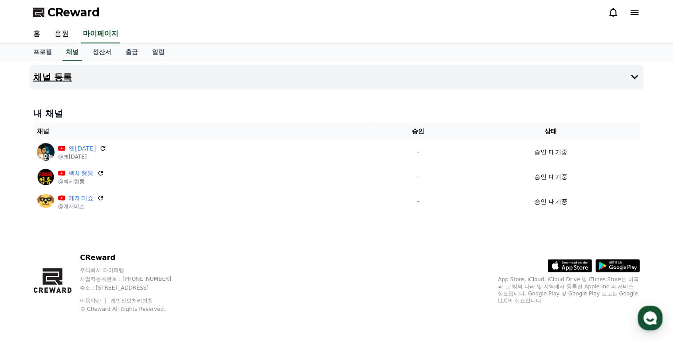
click at [551, 79] on button "채널 등록" at bounding box center [336, 77] width 613 height 25
